Goal: Task Accomplishment & Management: Use online tool/utility

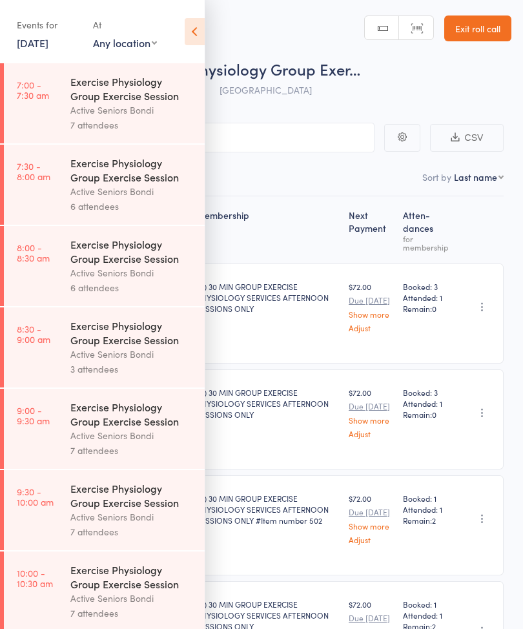
click at [199, 31] on icon at bounding box center [195, 31] width 20 height 27
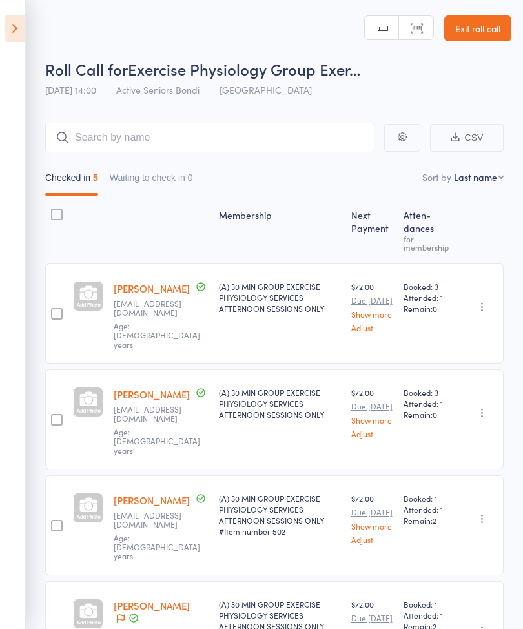
click at [16, 21] on icon at bounding box center [15, 28] width 20 height 27
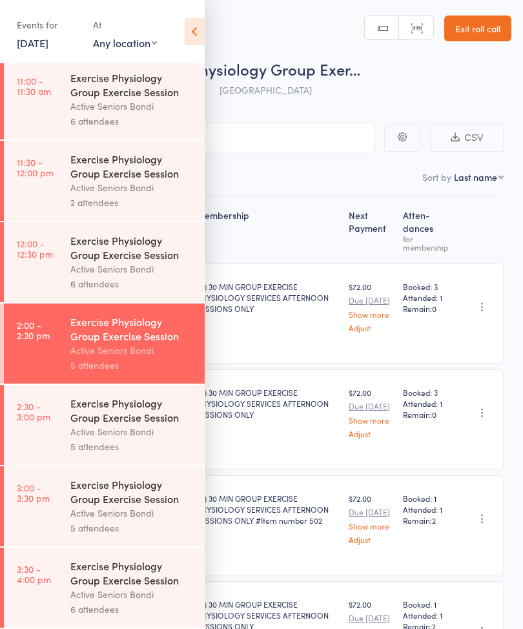
scroll to position [694, 0]
click at [50, 478] on link "3:00 - 3:30 pm Exercise Physiology Group Exercise Session Active Seniors Bondi …" at bounding box center [104, 507] width 201 height 80
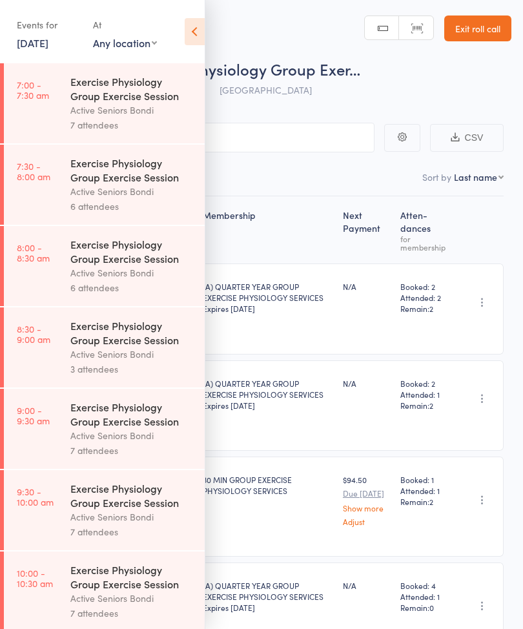
click at [338, 219] on div "Membership" at bounding box center [268, 230] width 140 height 56
click at [197, 21] on icon at bounding box center [195, 31] width 20 height 27
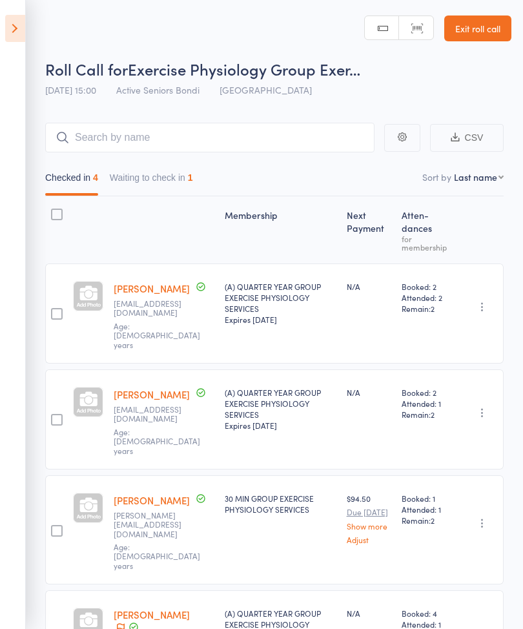
click at [164, 186] on button "Waiting to check in 1" at bounding box center [151, 181] width 83 height 30
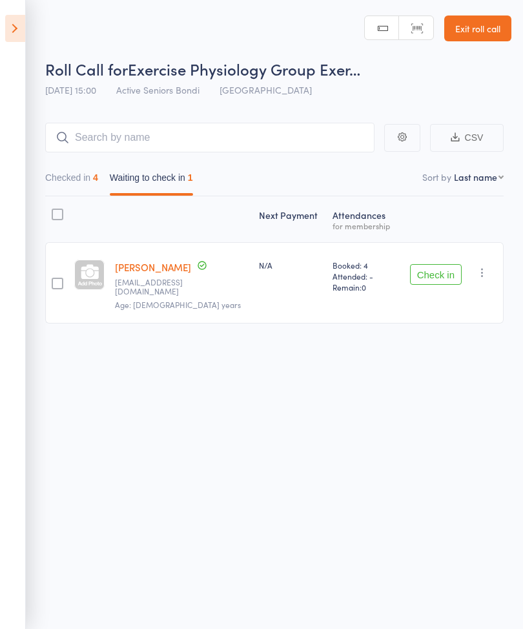
click at [450, 275] on button "Check in" at bounding box center [436, 274] width 52 height 21
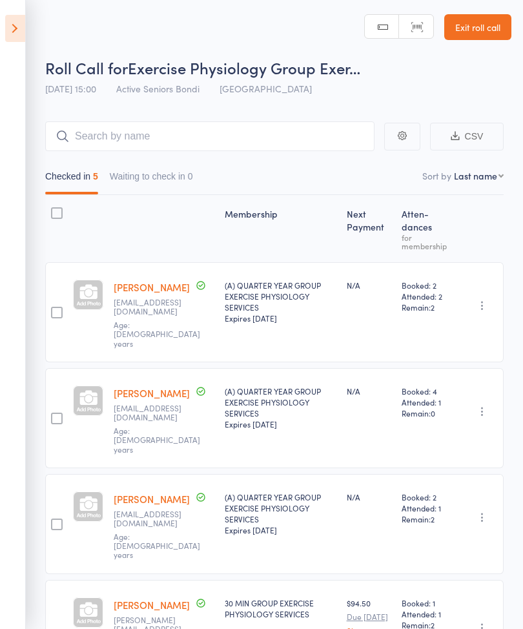
scroll to position [5, 0]
